Goal: Task Accomplishment & Management: Manage account settings

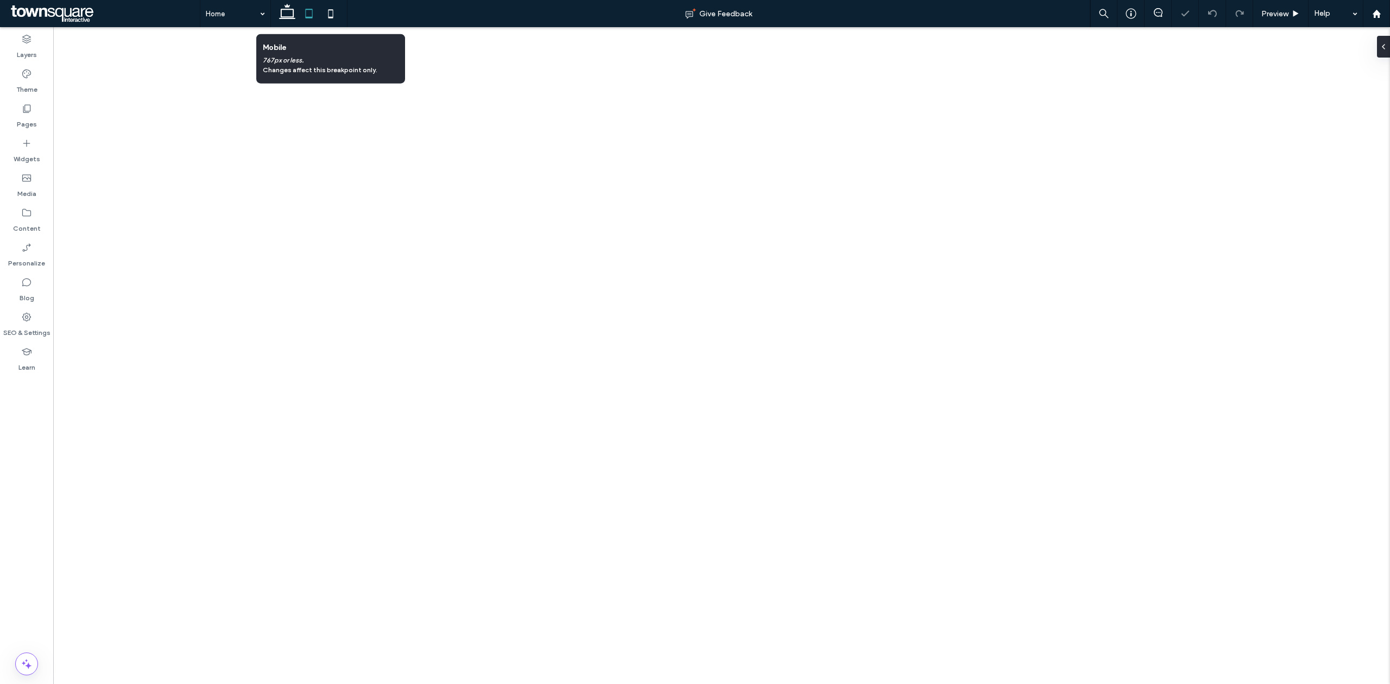
click at [335, 12] on icon at bounding box center [331, 14] width 22 height 22
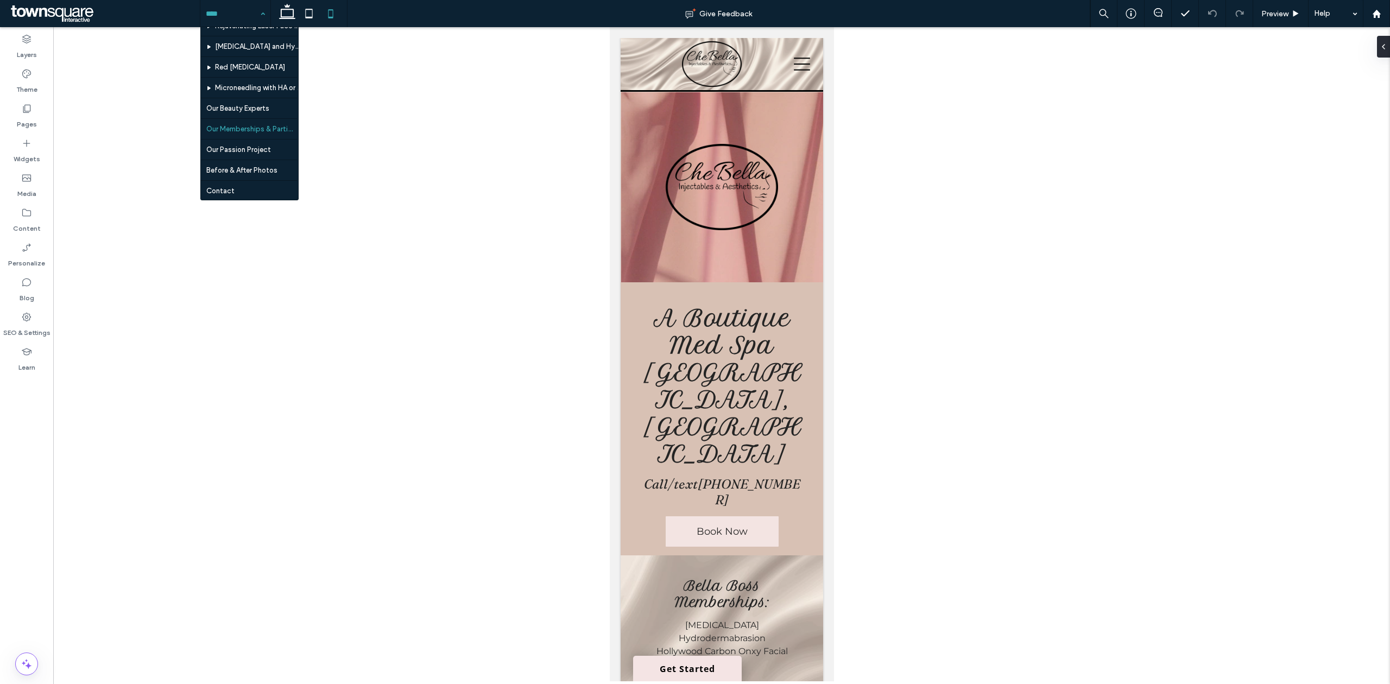
scroll to position [156, 0]
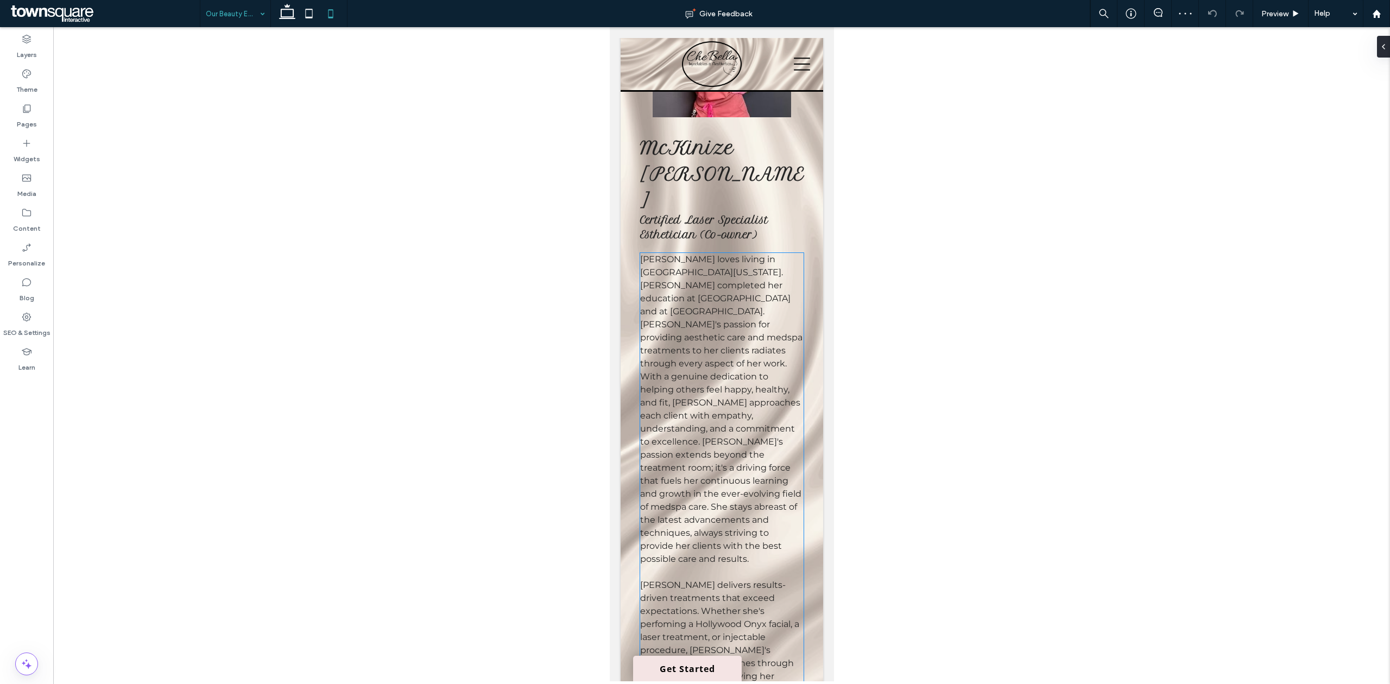
scroll to position [1593, 0]
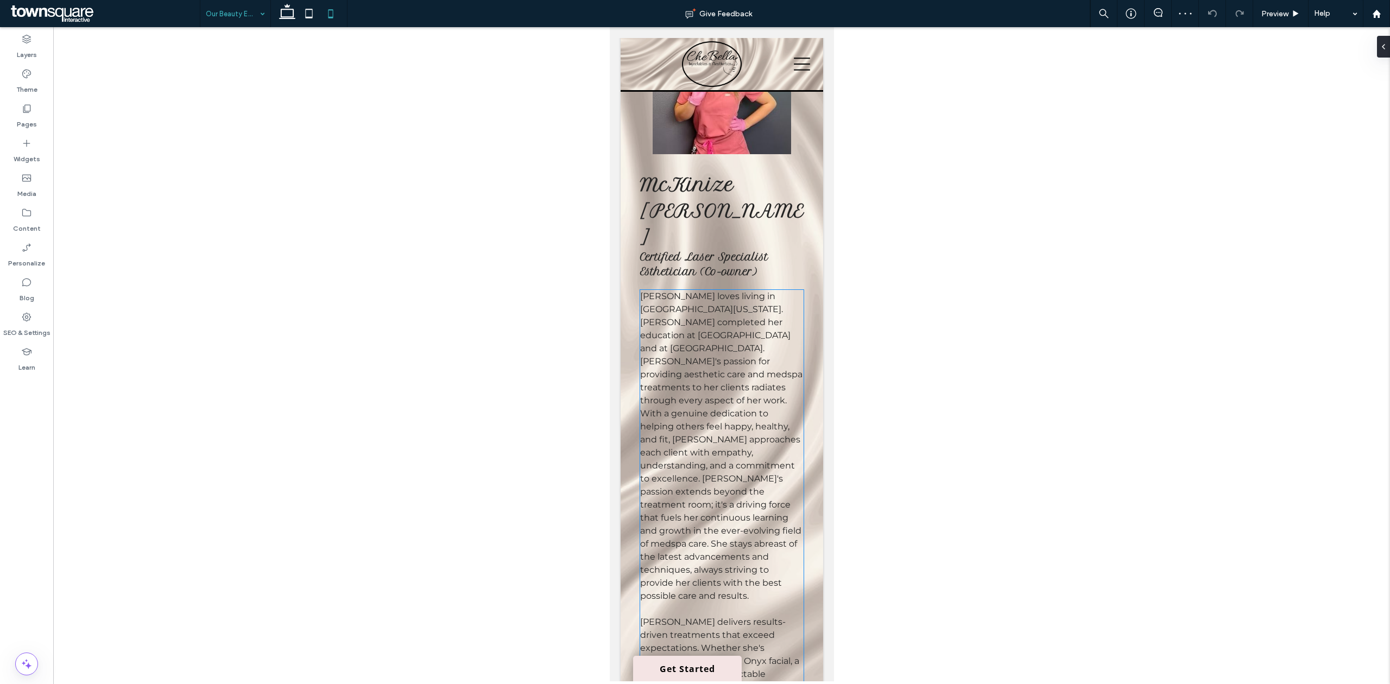
click at [698, 323] on span "[PERSON_NAME] loves living in [GEOGRAPHIC_DATA][US_STATE]. [PERSON_NAME] comple…" at bounding box center [721, 446] width 162 height 310
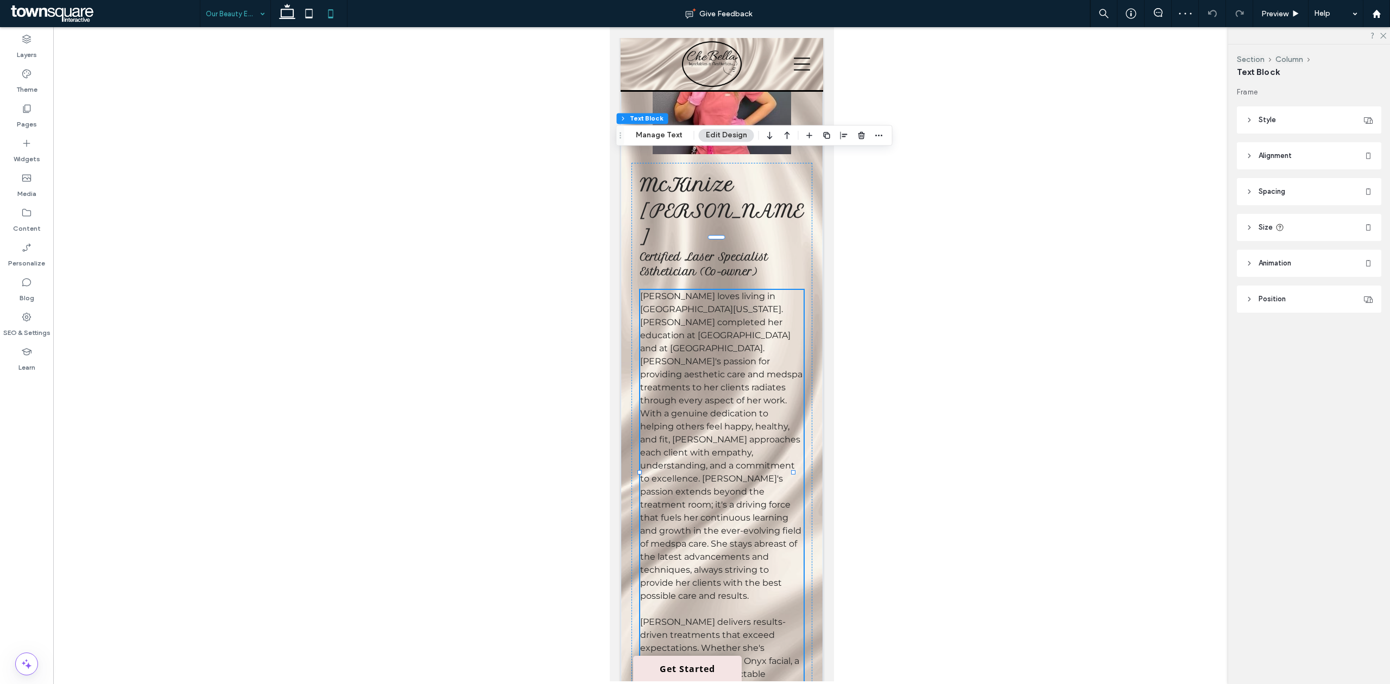
click at [698, 323] on span "[PERSON_NAME] loves living in [GEOGRAPHIC_DATA][US_STATE]. [PERSON_NAME] comple…" at bounding box center [721, 446] width 162 height 310
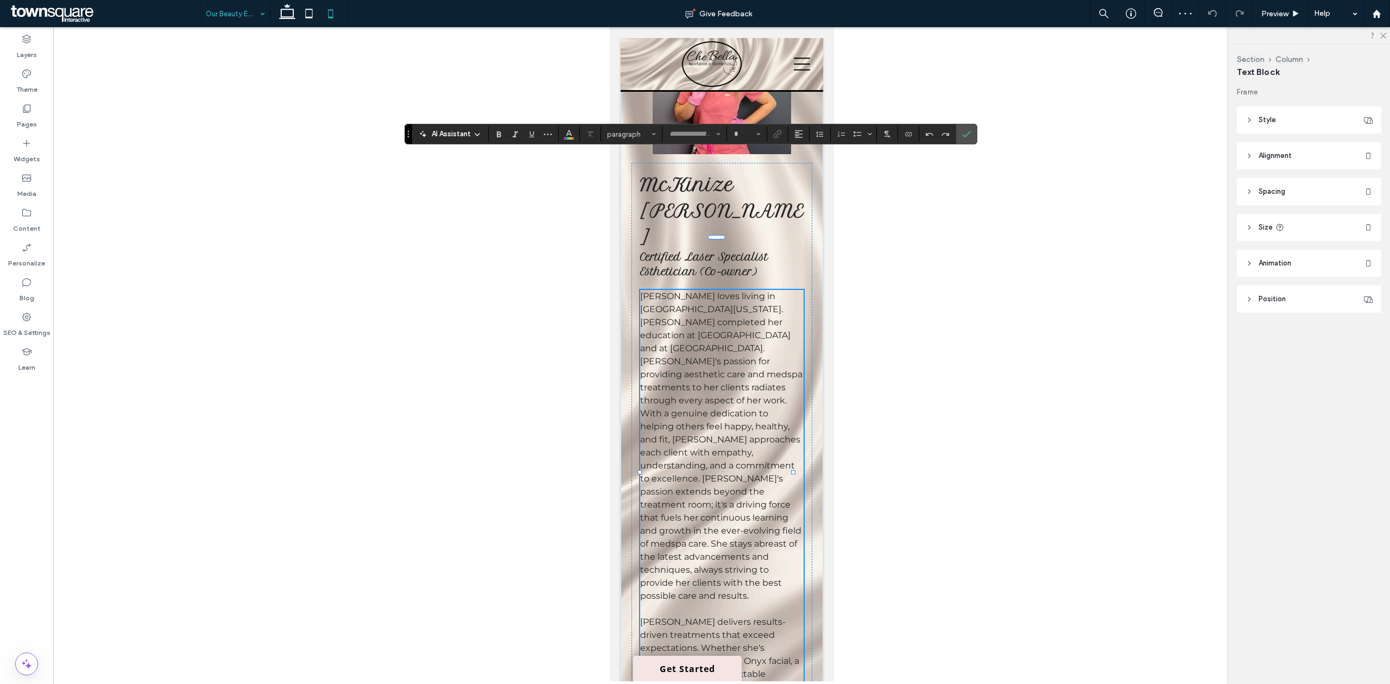
type input "**********"
type input "**"
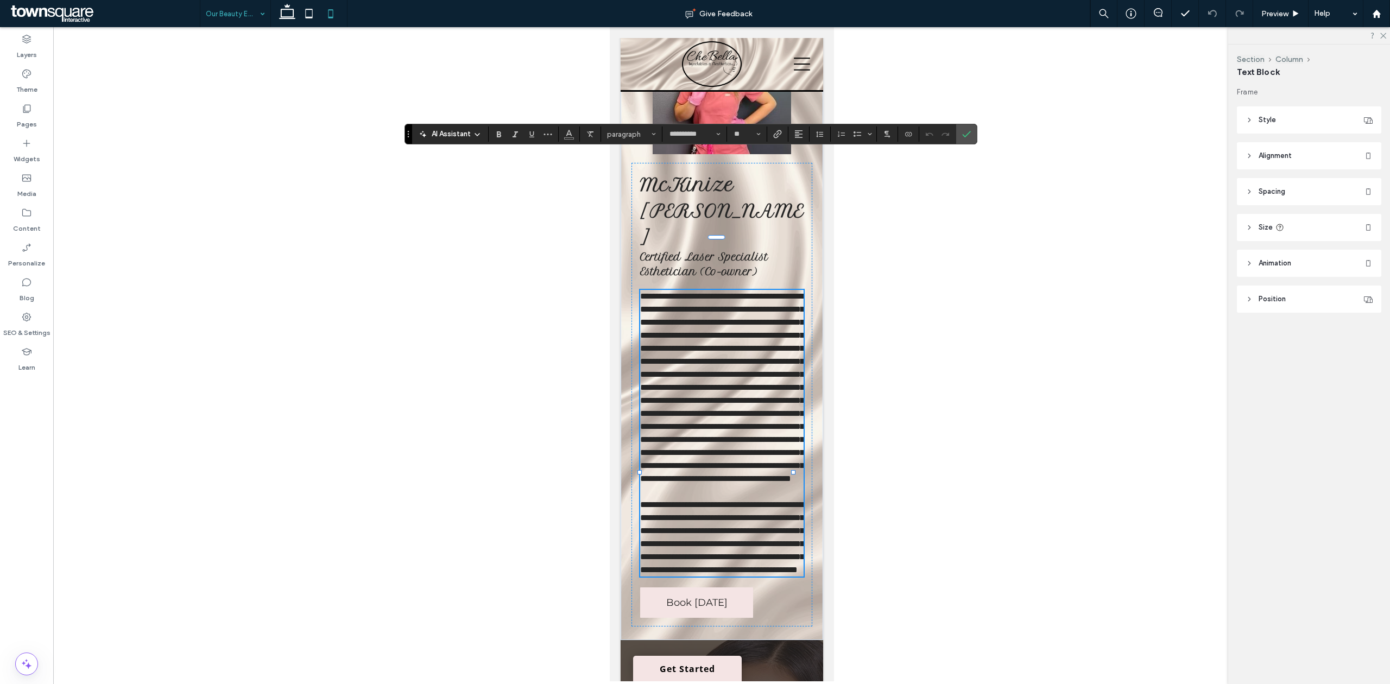
drag, startPoint x: 698, startPoint y: 322, endPoint x: 413, endPoint y: 344, distance: 285.9
click at [413, 344] on div at bounding box center [721, 354] width 1337 height 654
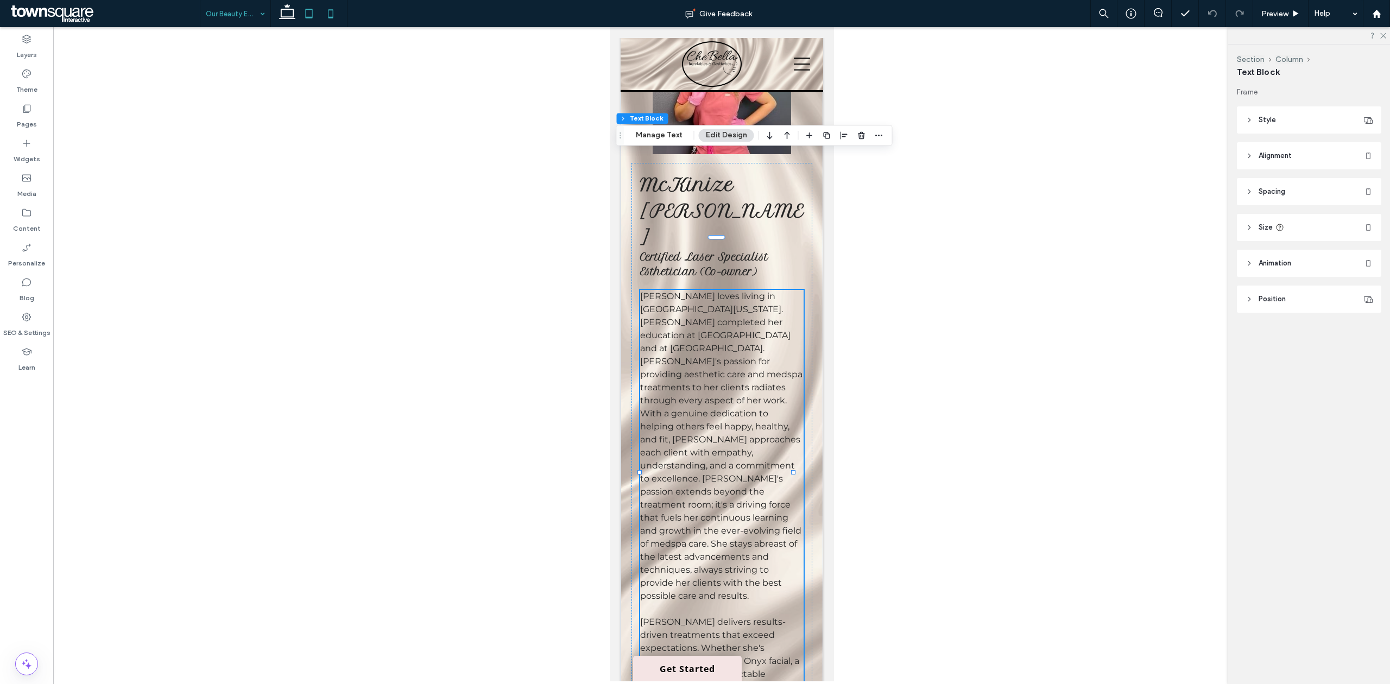
click at [304, 20] on icon at bounding box center [309, 14] width 22 height 22
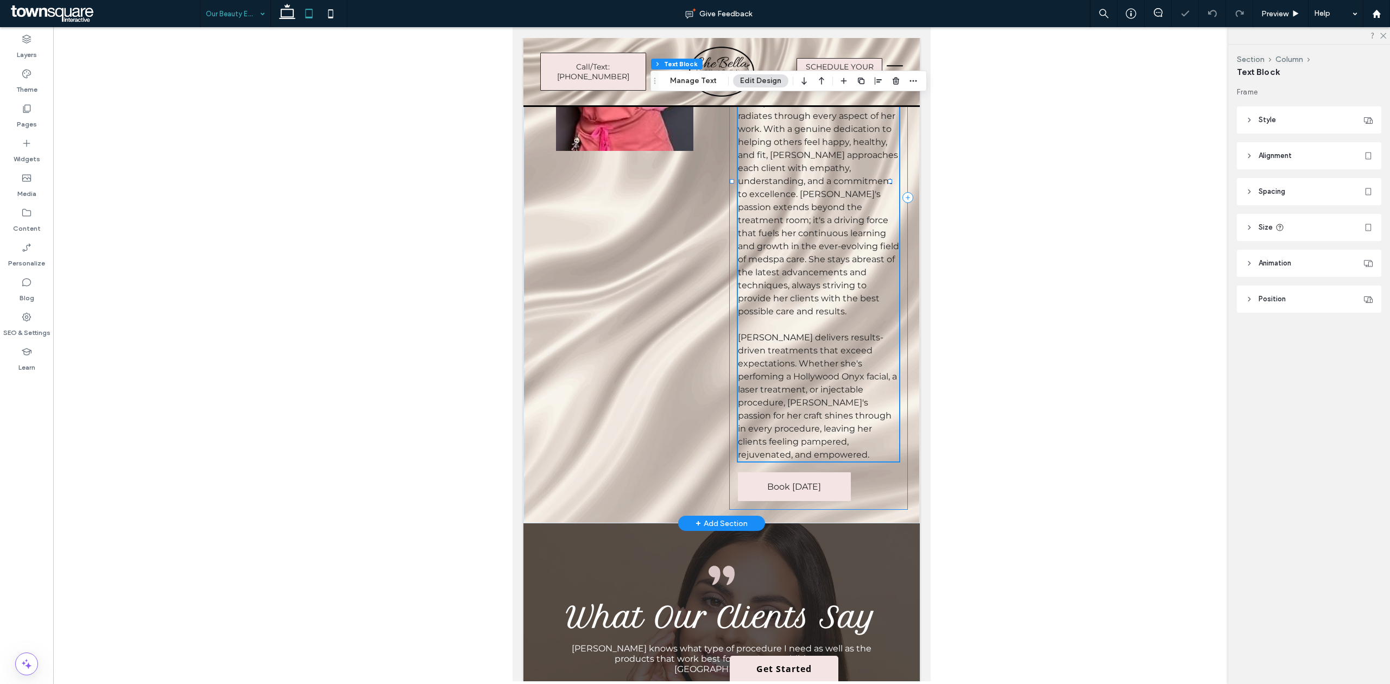
scroll to position [1239, 0]
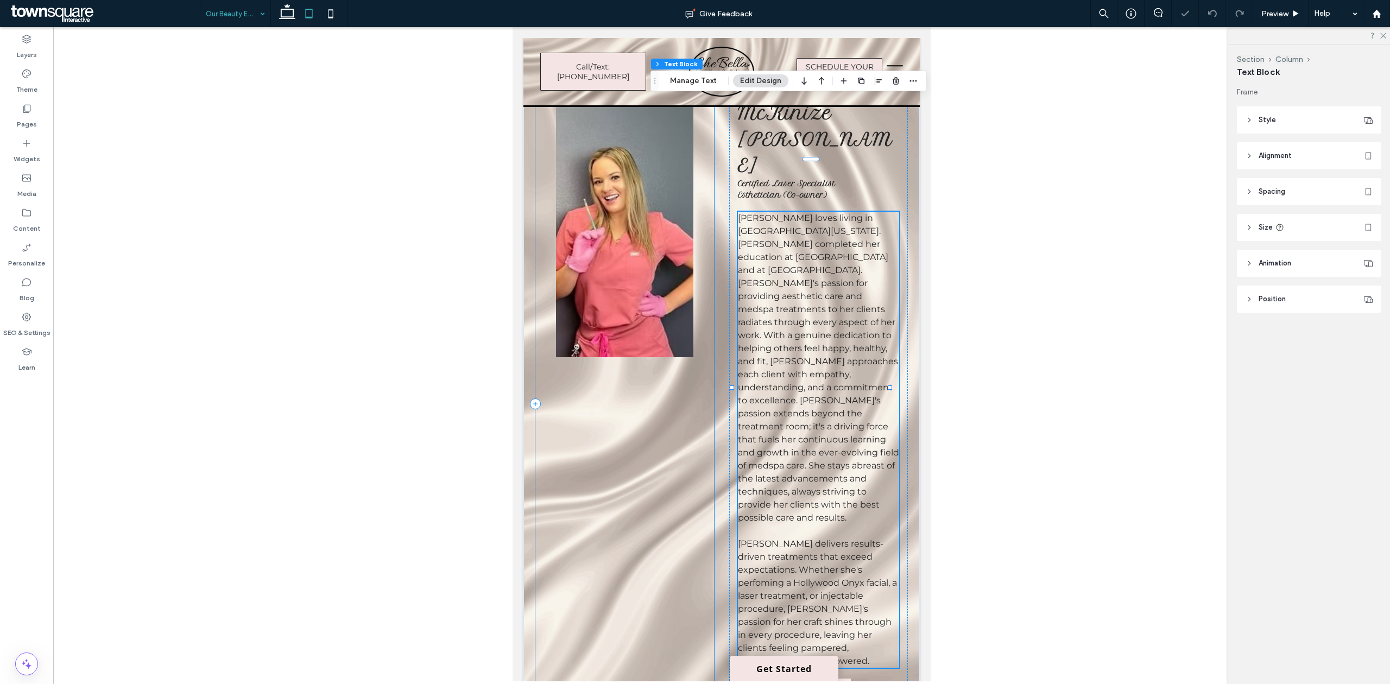
click at [694, 354] on div at bounding box center [624, 403] width 179 height 625
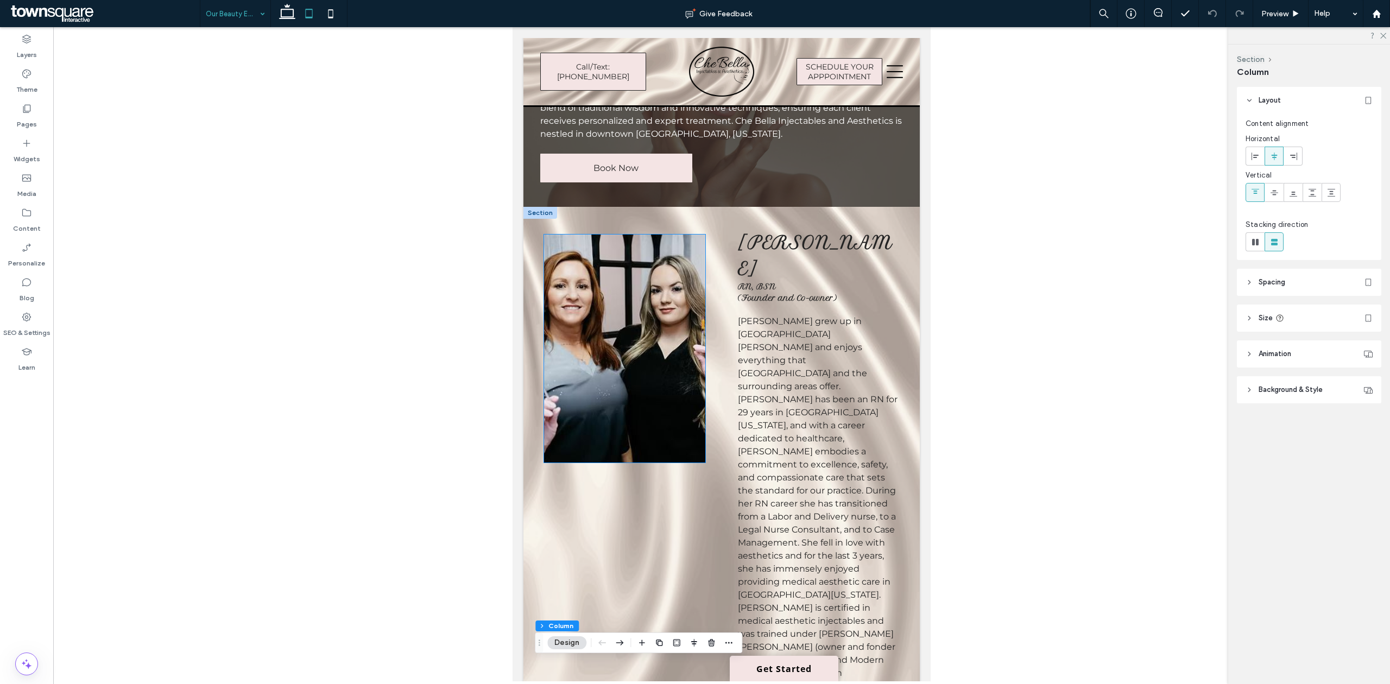
scroll to position [0, 0]
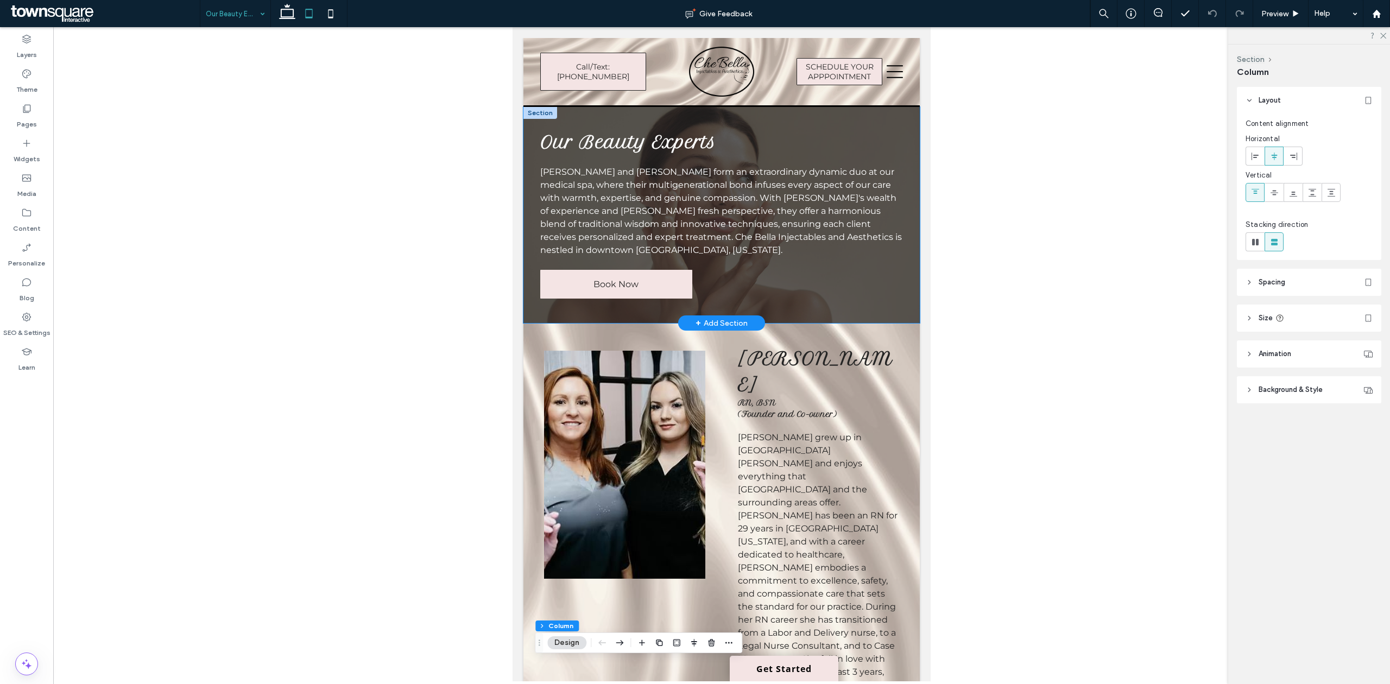
click at [523, 253] on div "Our Beauty Experts [PERSON_NAME] and [PERSON_NAME] form an extraordinary dynami…" at bounding box center [721, 215] width 396 height 216
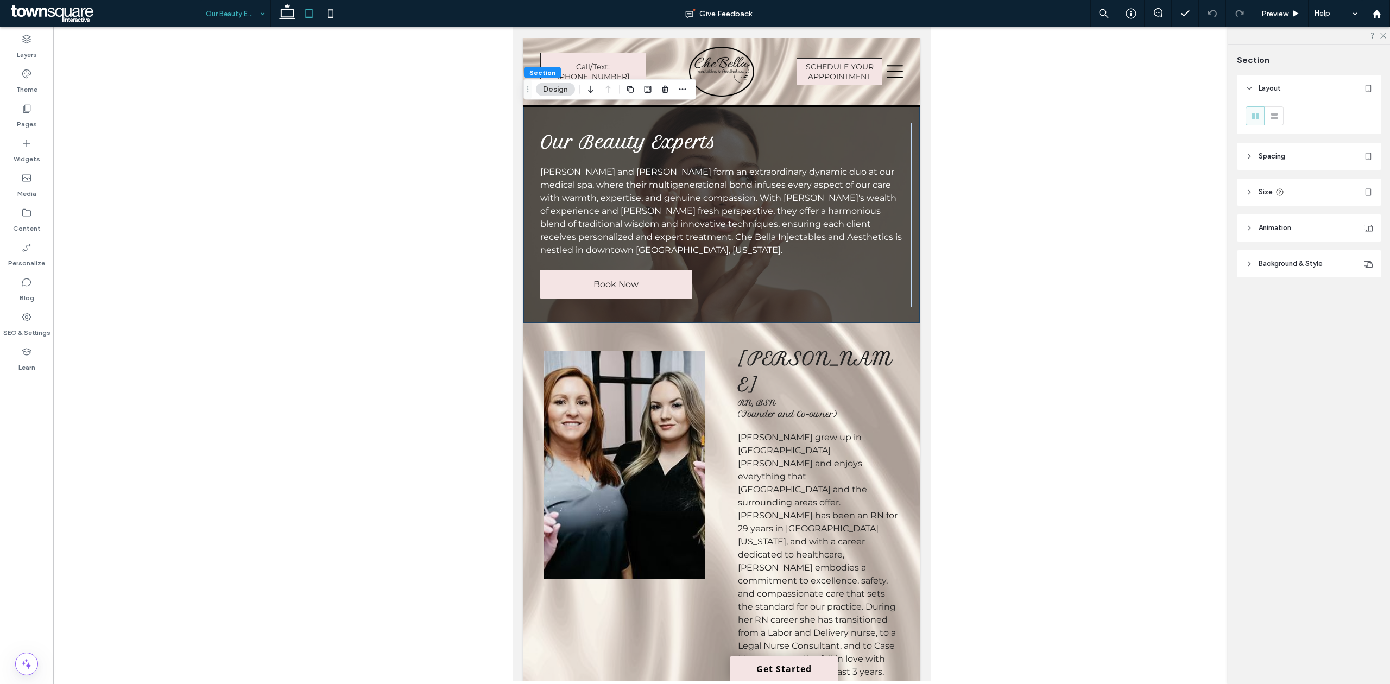
click at [825, 471] on span "[PERSON_NAME] grew up in [GEOGRAPHIC_DATA][PERSON_NAME] and enjoys everything t…" at bounding box center [818, 645] width 160 height 427
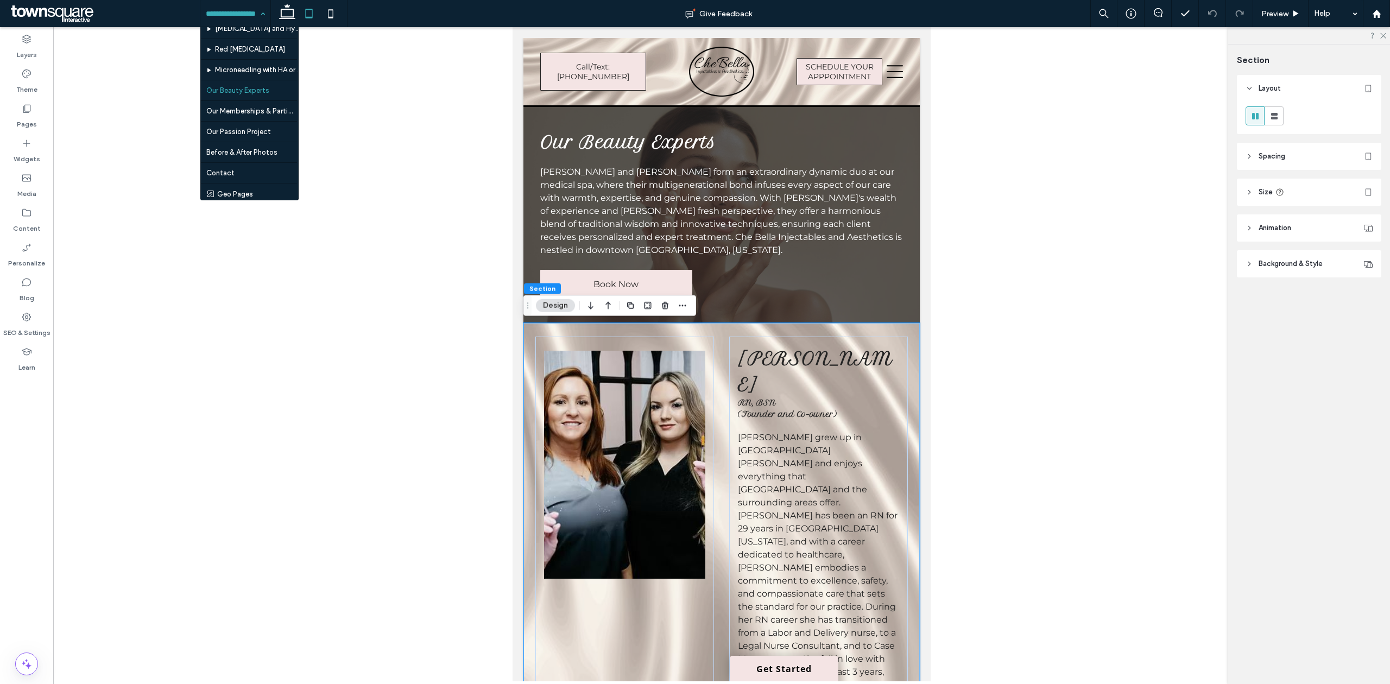
scroll to position [156, 0]
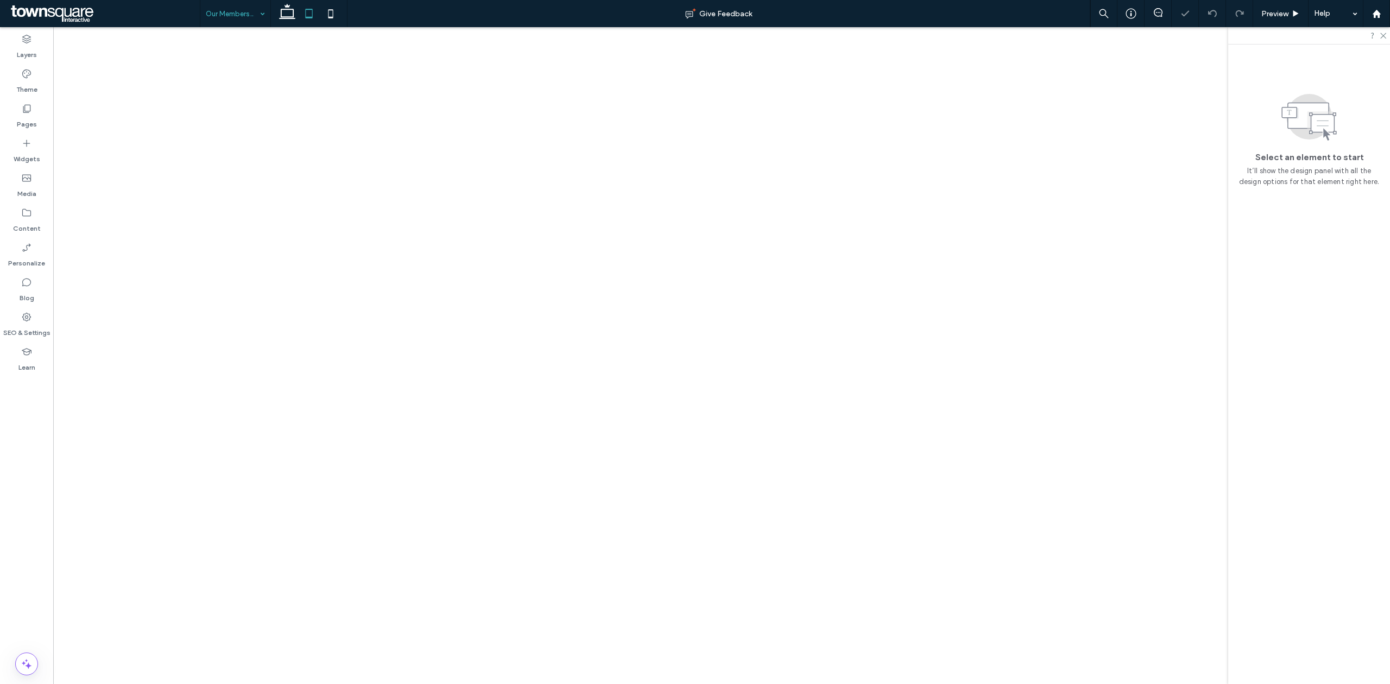
click at [229, 20] on input at bounding box center [233, 13] width 54 height 27
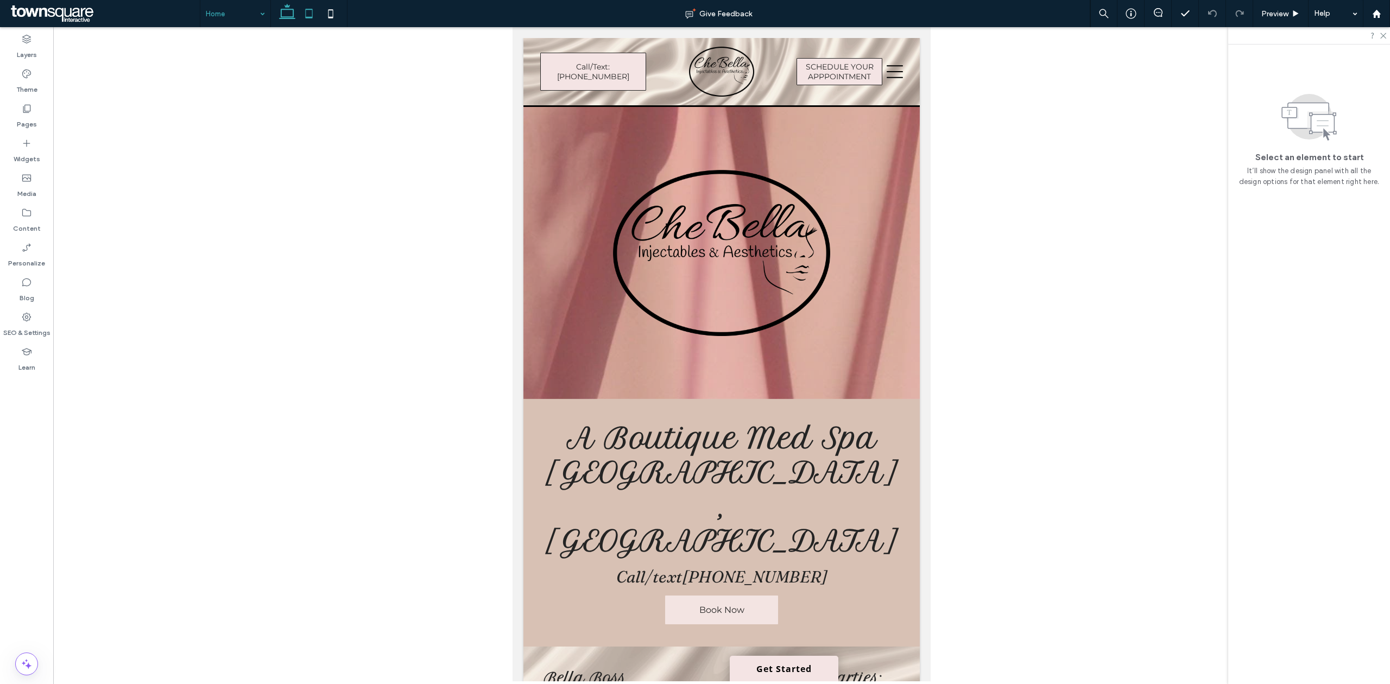
click at [290, 18] on use at bounding box center [287, 11] width 16 height 15
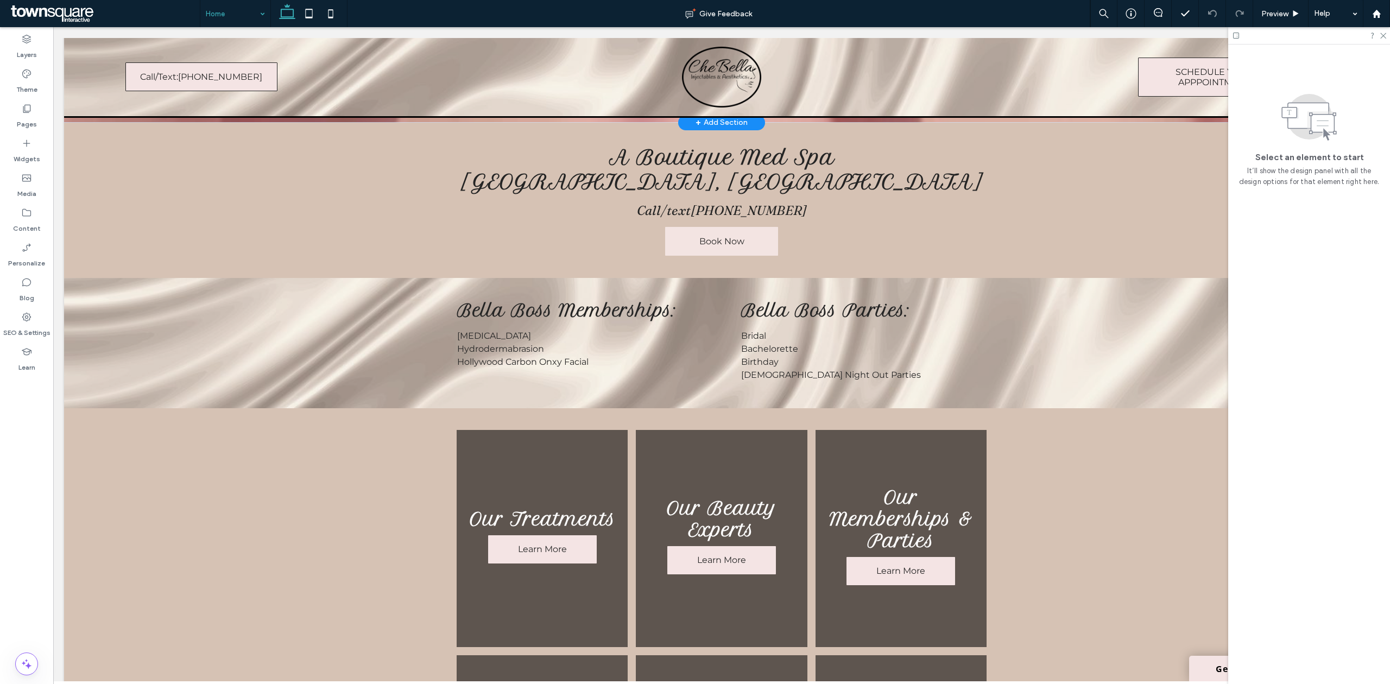
scroll to position [363, 0]
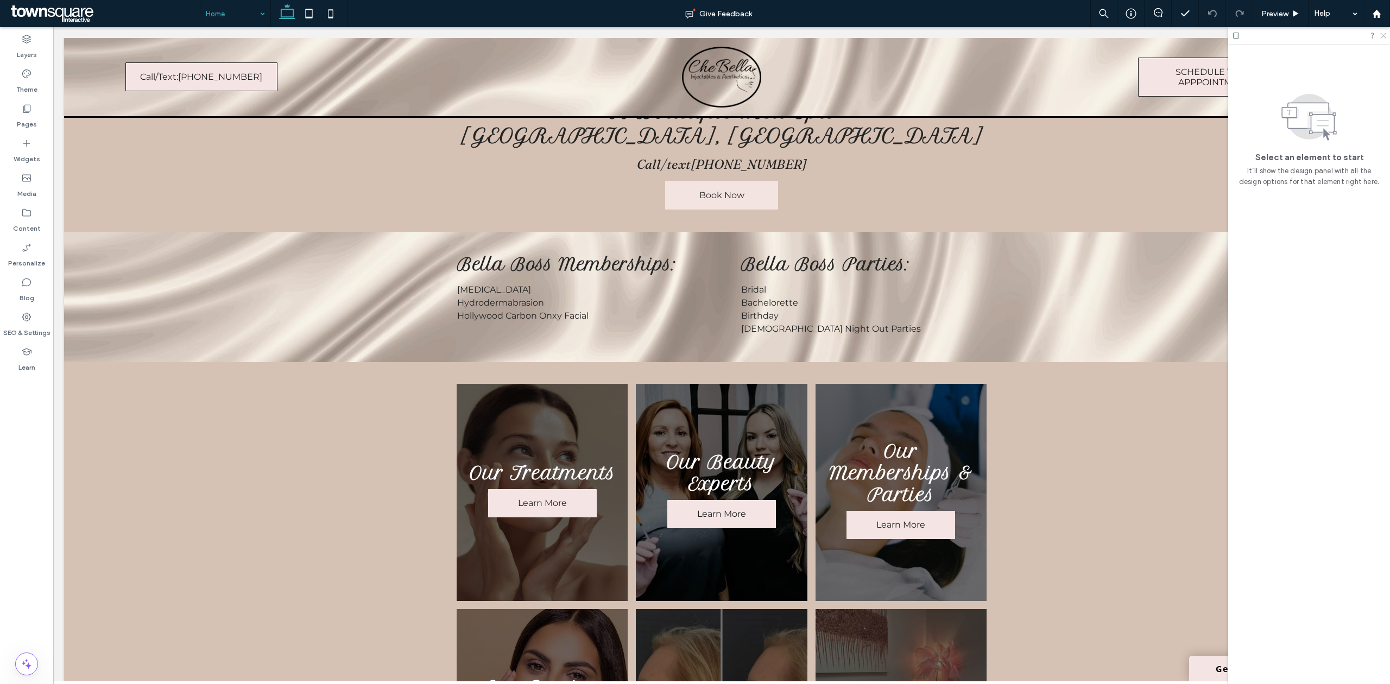
click at [1380, 37] on icon at bounding box center [1382, 34] width 7 height 7
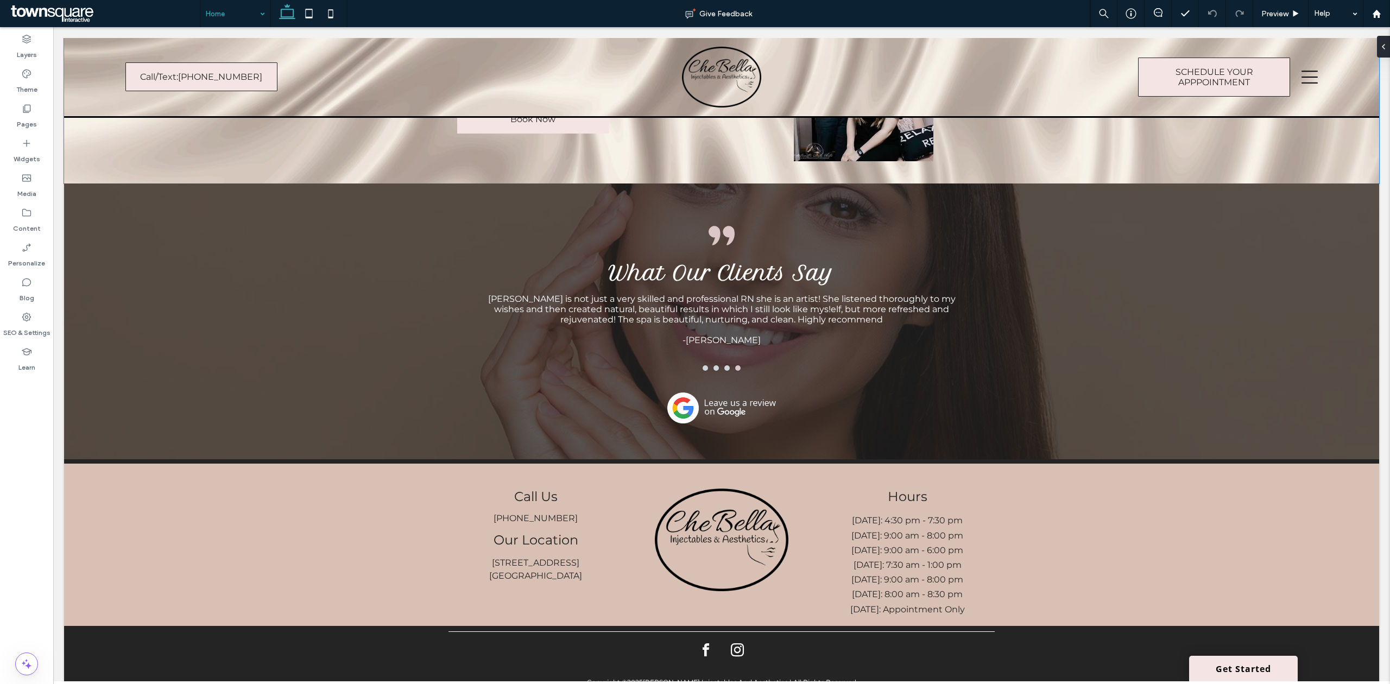
scroll to position [2004, 0]
